Goal: Navigation & Orientation: Find specific page/section

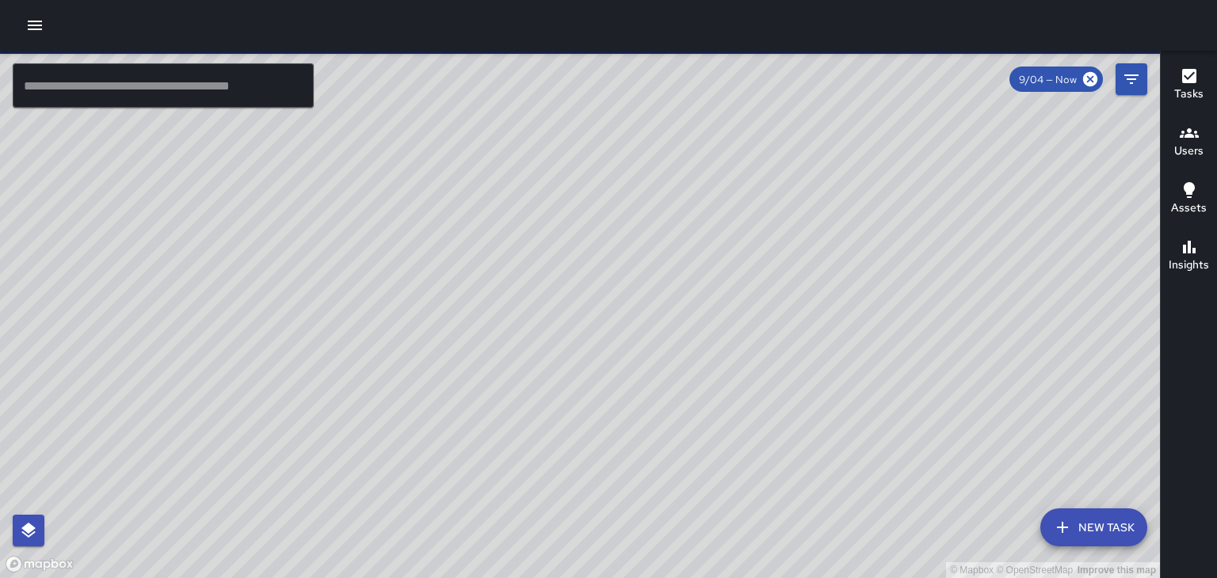
click at [36, 26] on icon "button" at bounding box center [34, 25] width 19 height 19
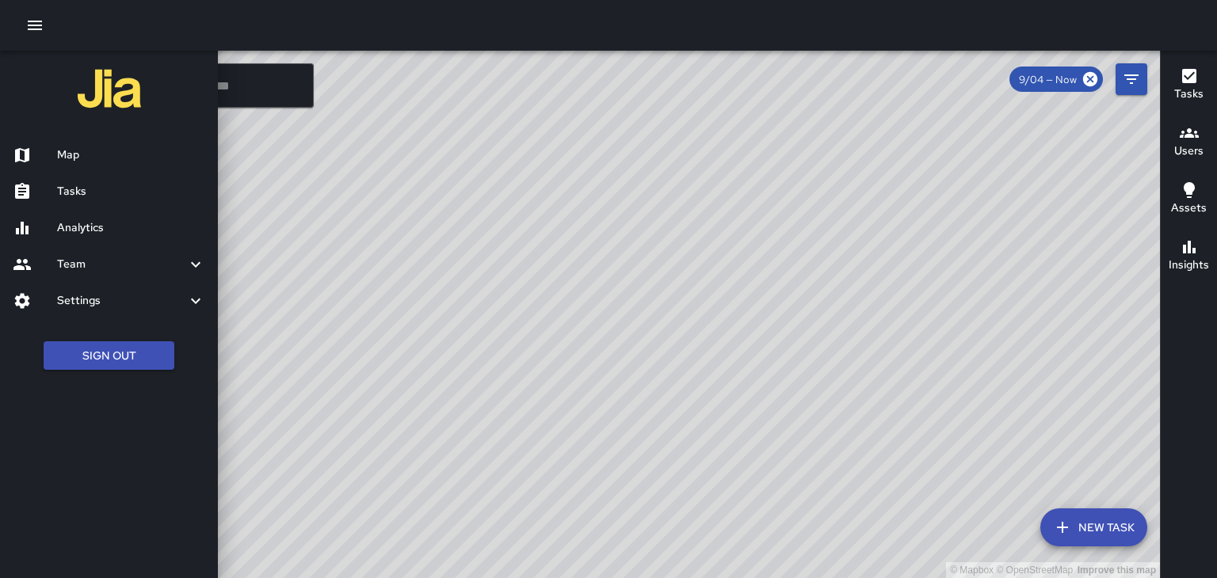
click at [186, 272] on icon at bounding box center [195, 264] width 19 height 19
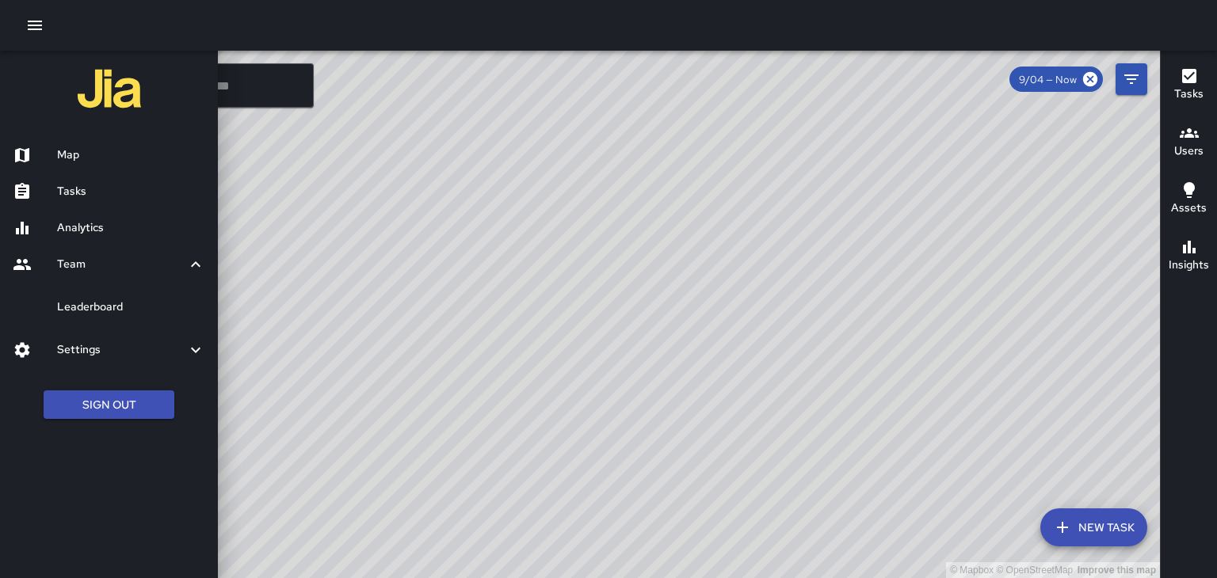
click at [189, 310] on h6 "Leaderboard" at bounding box center [131, 307] width 148 height 17
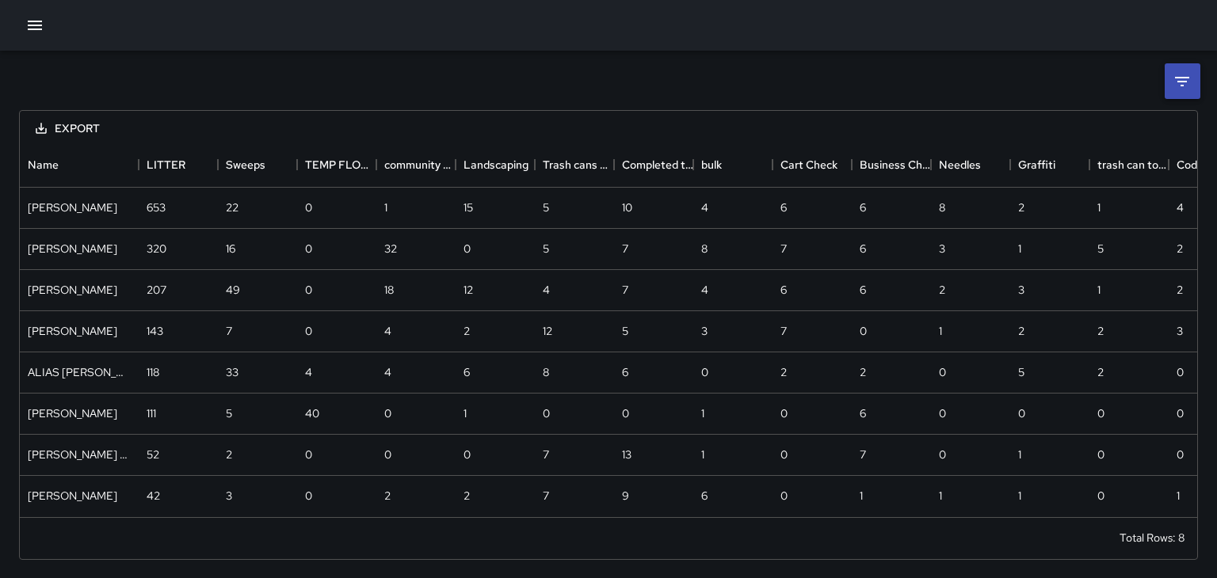
scroll to position [374, 1177]
click at [189, 311] on div "143" at bounding box center [178, 331] width 79 height 41
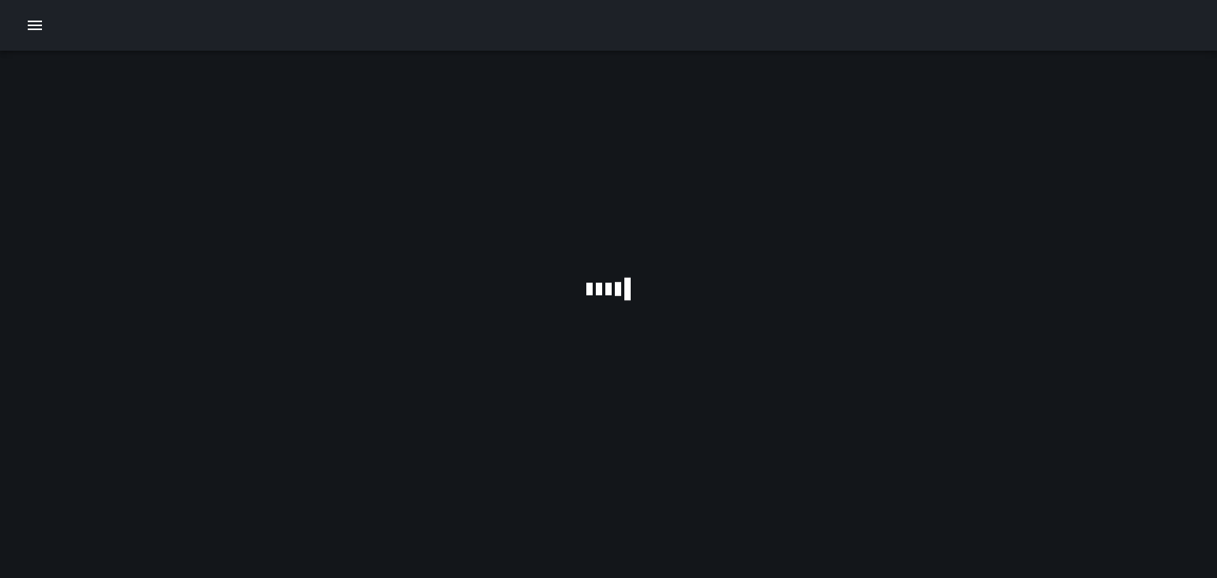
click at [20, 33] on div at bounding box center [608, 25] width 1217 height 51
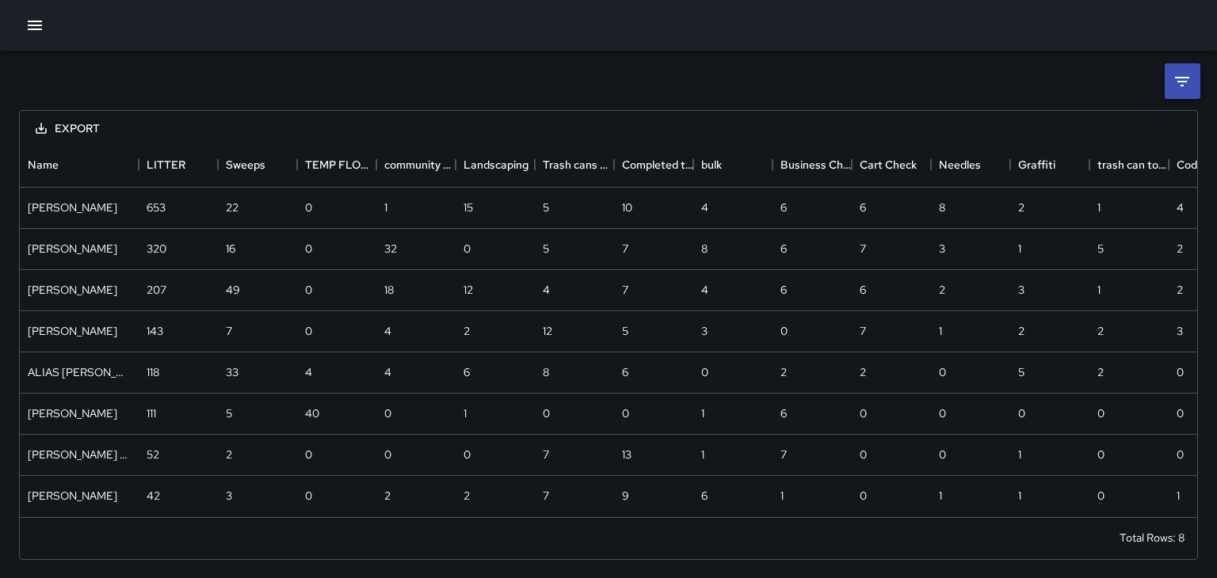
scroll to position [374, 1177]
click at [29, 37] on button "button" at bounding box center [35, 26] width 32 height 32
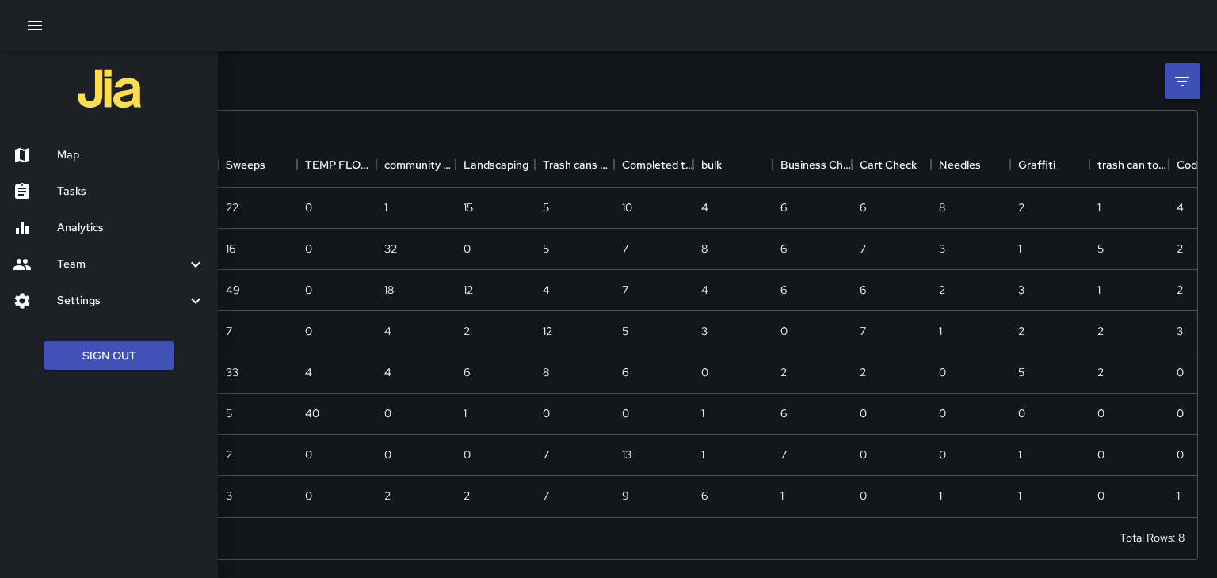
click at [59, 158] on h6 "Map" at bounding box center [131, 155] width 148 height 17
